Goal: Find specific page/section: Find specific page/section

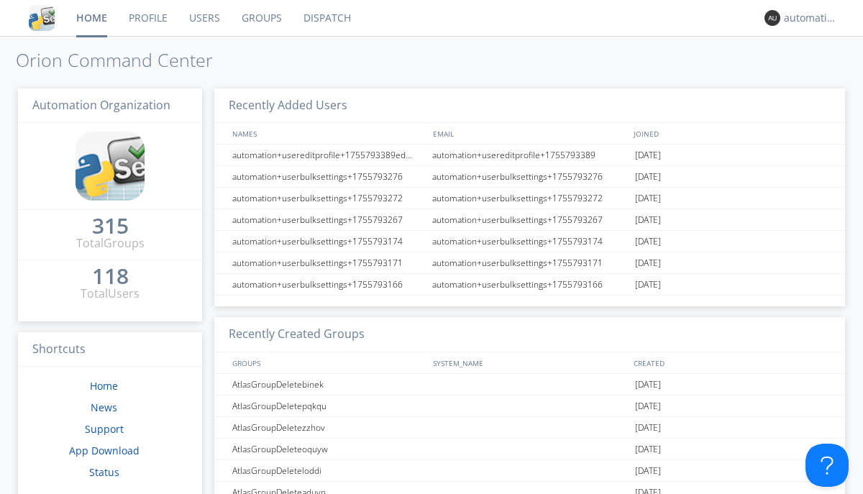
click at [326, 18] on link "Dispatch" at bounding box center [327, 18] width 69 height 36
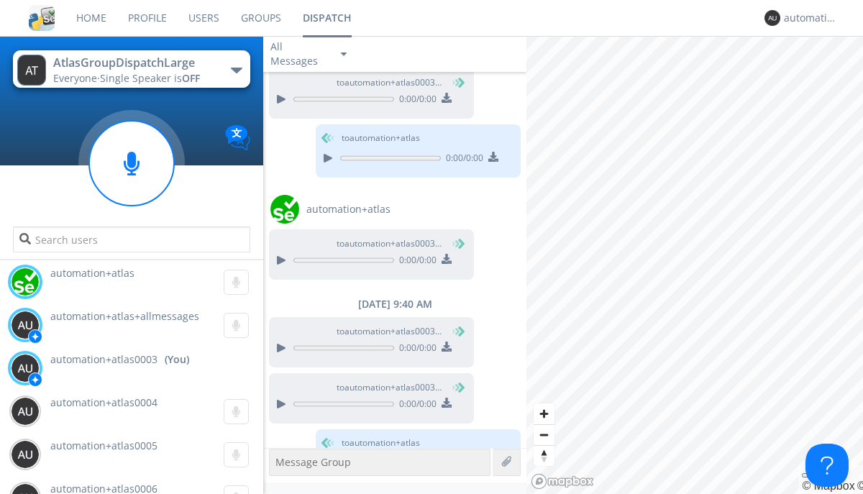
scroll to position [1332, 0]
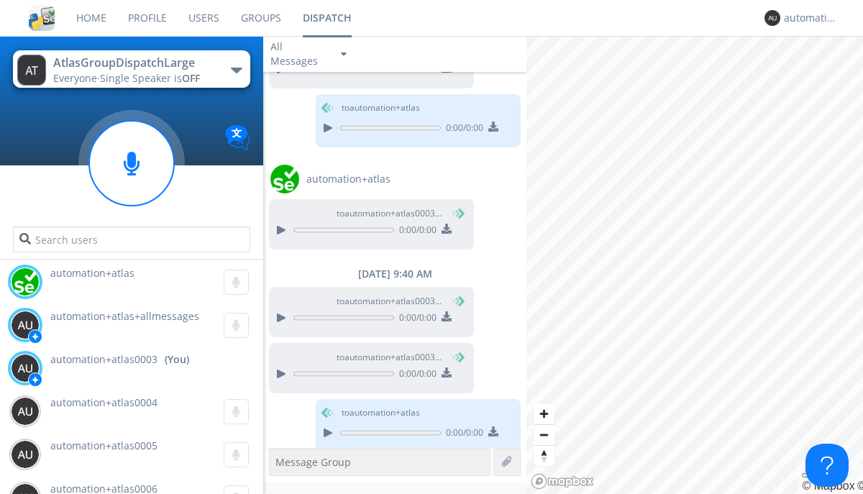
click at [236, 70] on div "button" at bounding box center [237, 71] width 12 height 6
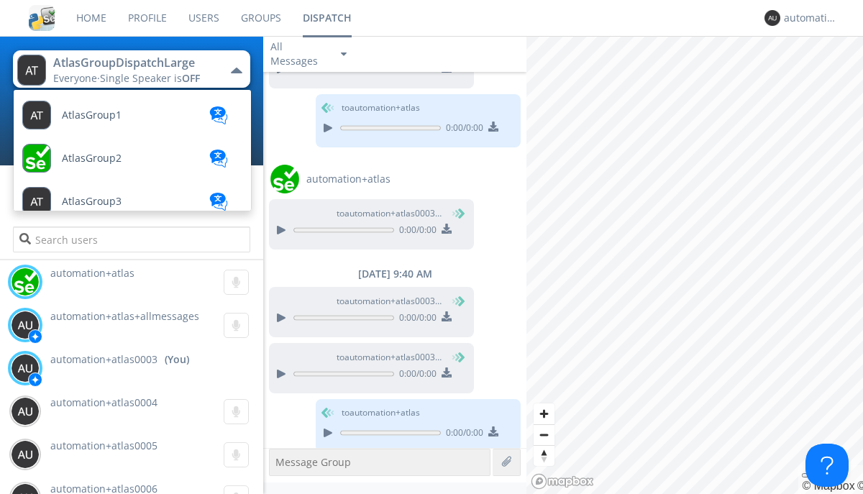
click at [109, 121] on span "AtlasGroupDispatch" at bounding box center [92, 115] width 60 height 11
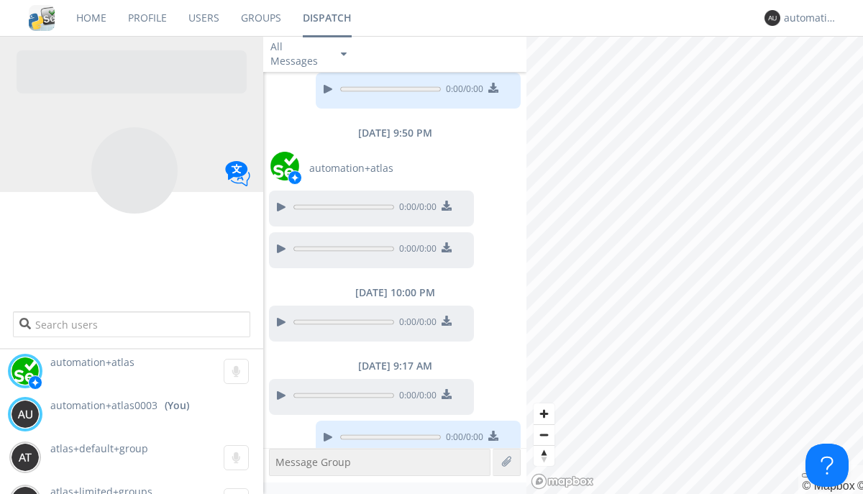
scroll to position [1046, 0]
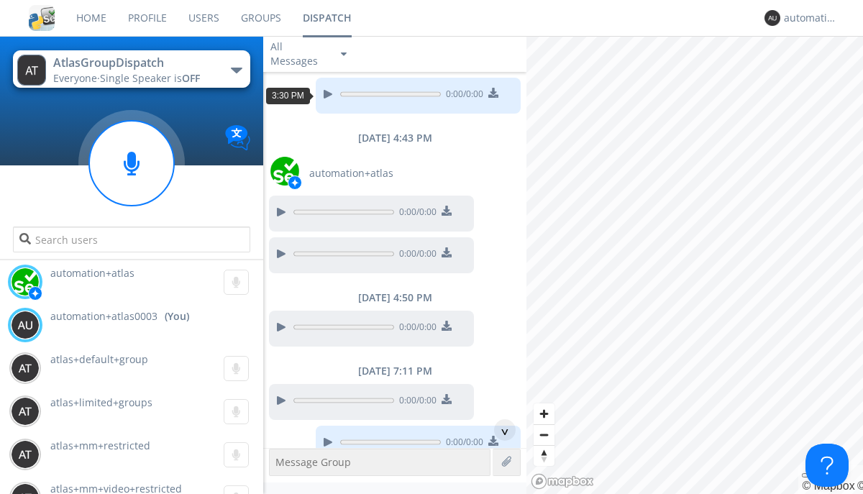
scroll to position [69, 0]
click at [499, 430] on div "^" at bounding box center [505, 431] width 22 height 22
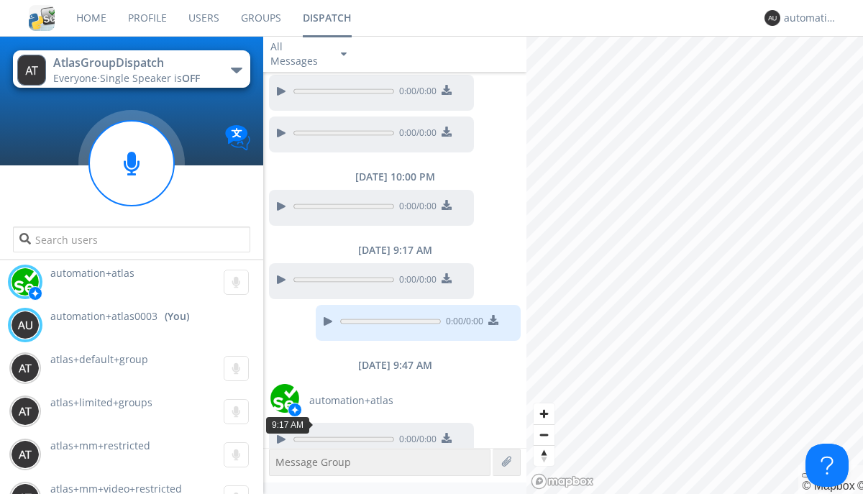
scroll to position [1163, 0]
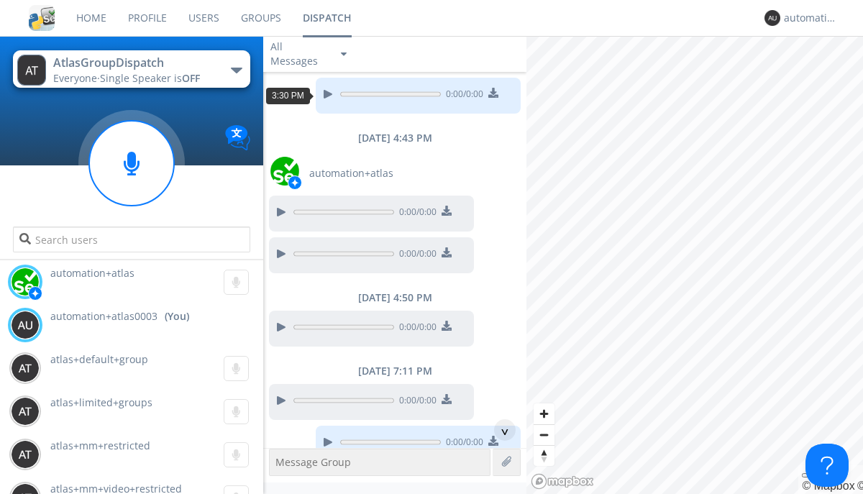
scroll to position [26, 0]
click at [499, 430] on div "^" at bounding box center [505, 431] width 22 height 22
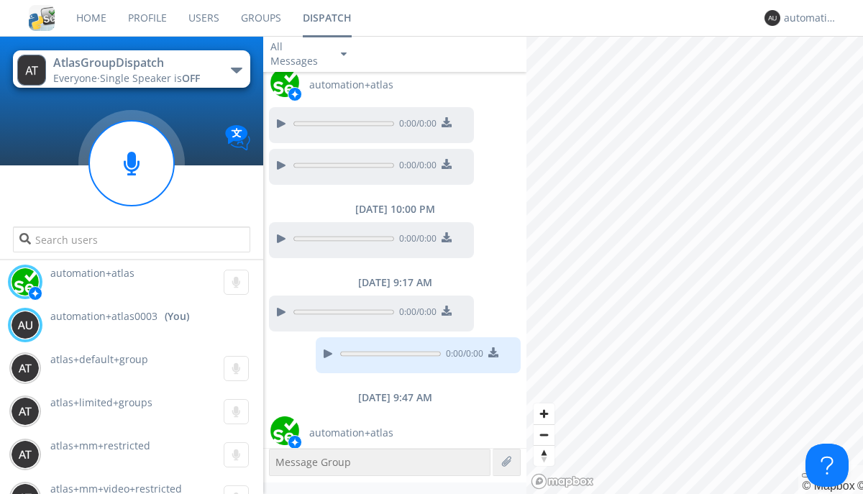
scroll to position [1120, 0]
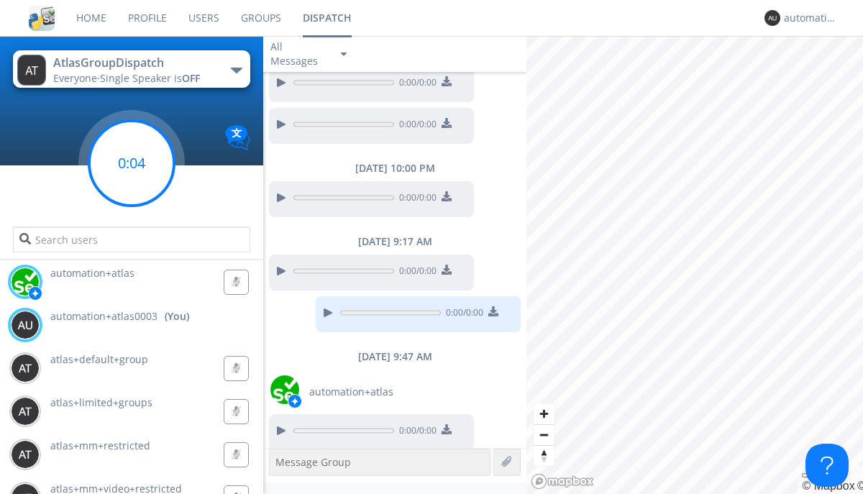
click at [132, 163] on g at bounding box center [131, 163] width 85 height 85
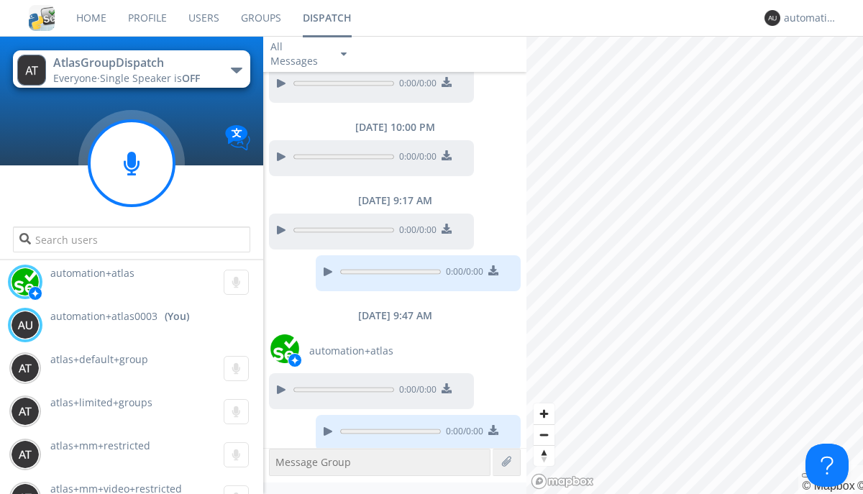
scroll to position [1161, 0]
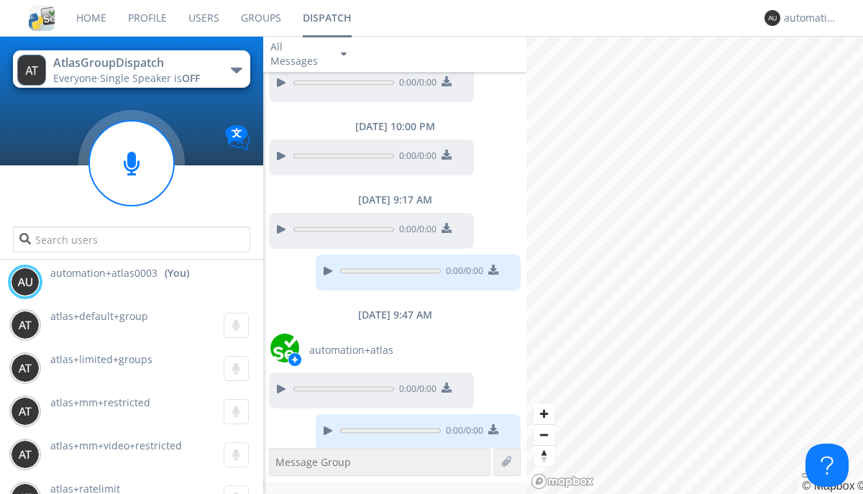
click at [236, 70] on div "button" at bounding box center [237, 71] width 12 height 6
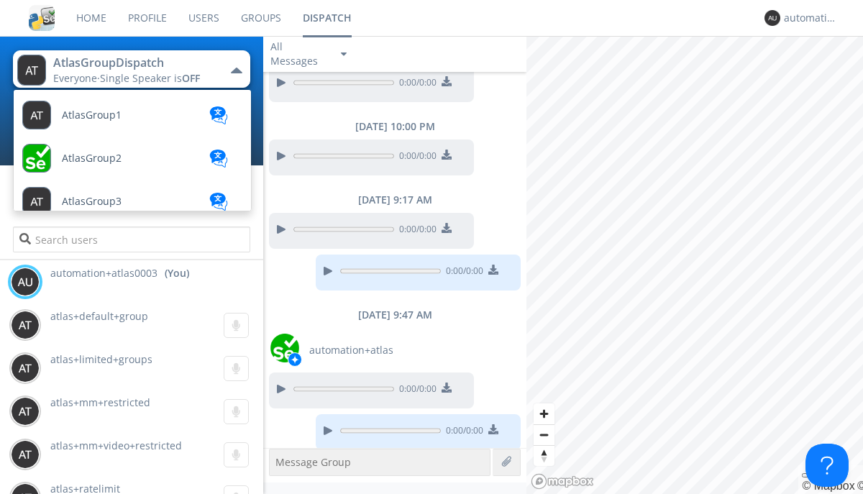
click at [112, 121] on span "AtlasGroupDispatch2" at bounding box center [92, 115] width 60 height 11
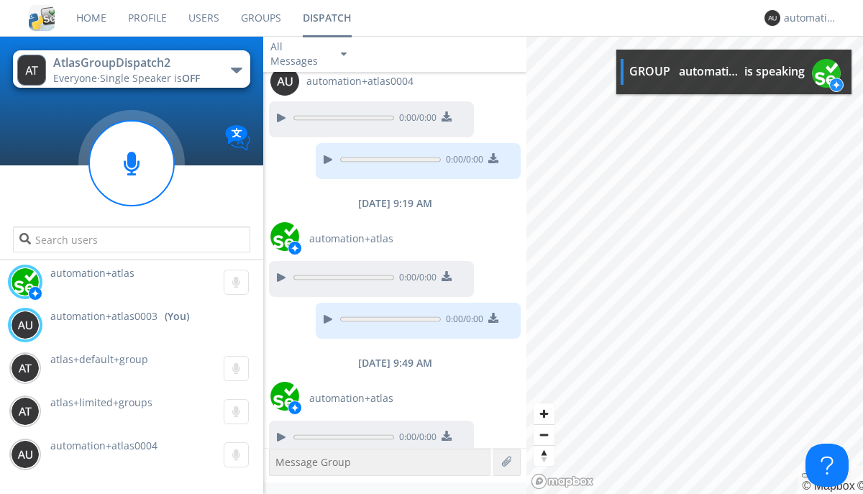
scroll to position [1133, 0]
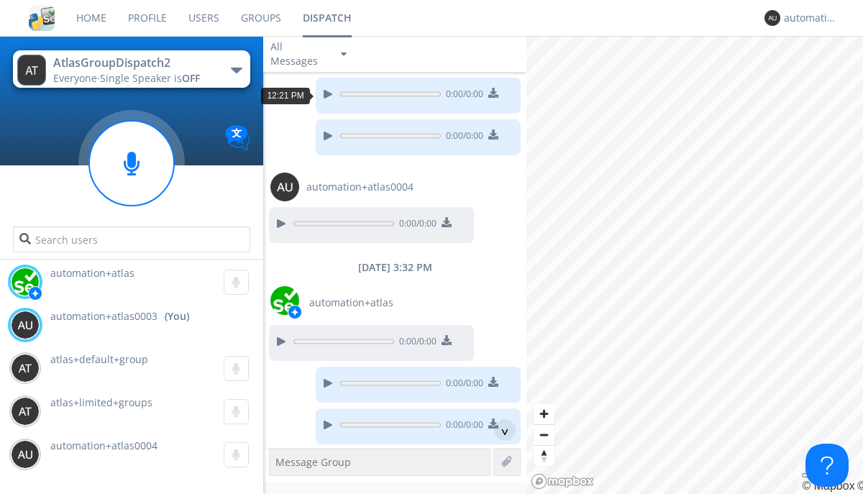
scroll to position [26, 0]
click at [499, 430] on div "^" at bounding box center [505, 431] width 22 height 22
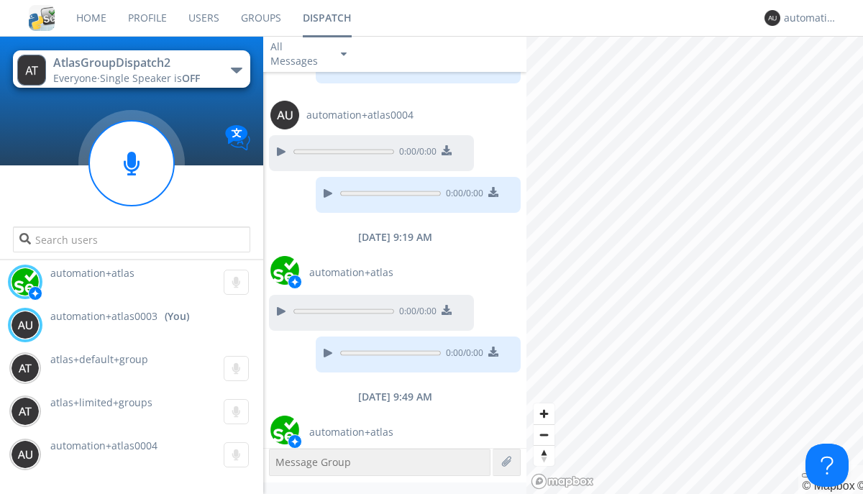
scroll to position [1089, 0]
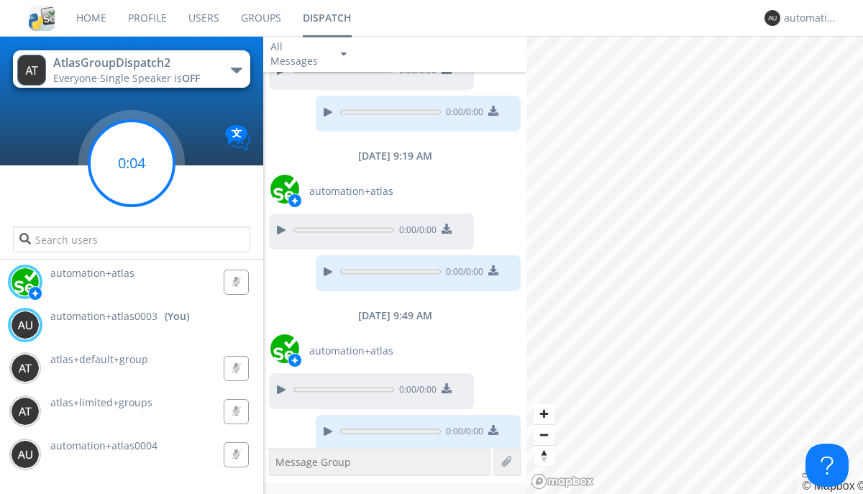
click at [132, 163] on g at bounding box center [131, 163] width 85 height 85
